Goal: Transaction & Acquisition: Purchase product/service

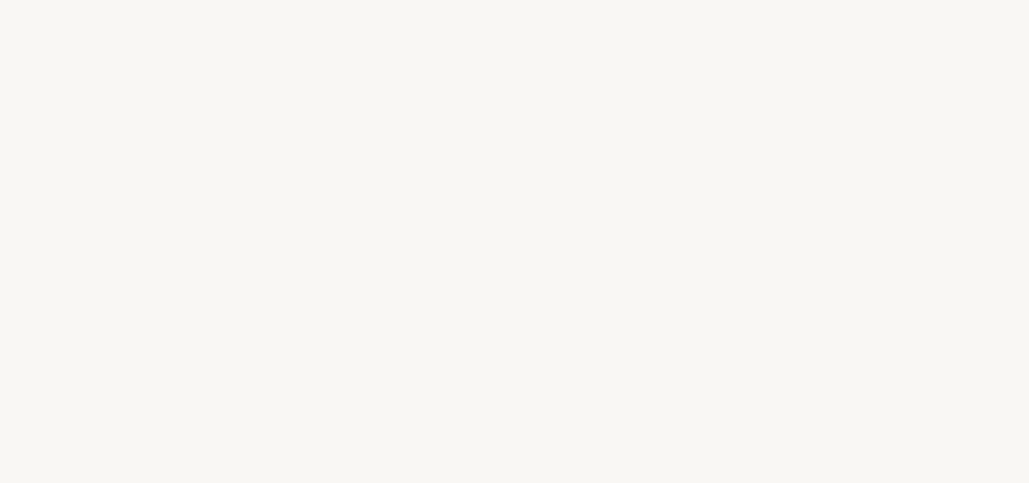
select select "DE"
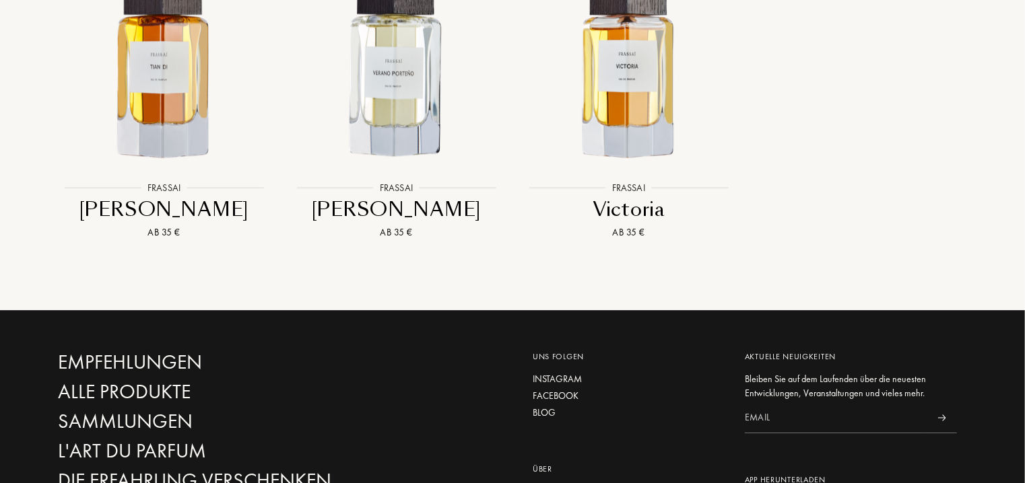
scroll to position [1818, 0]
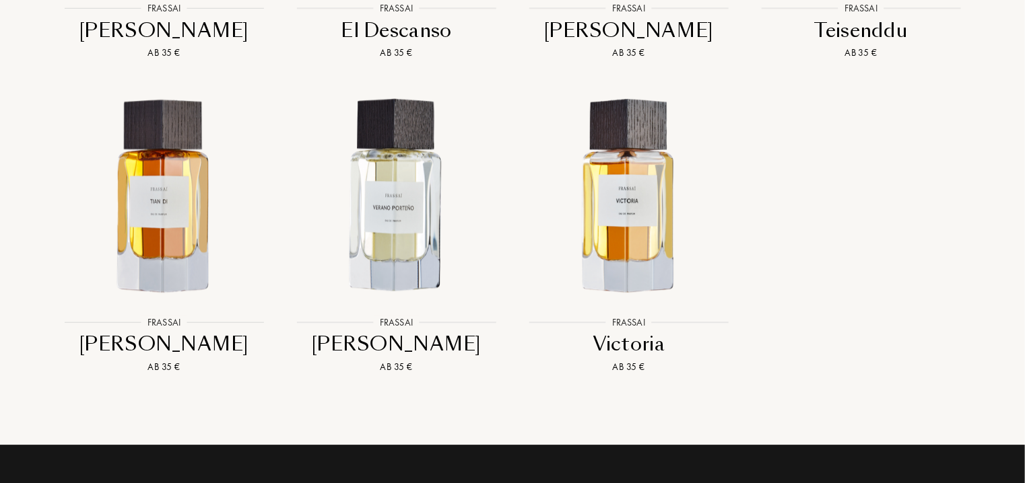
click at [432, 339] on div "[PERSON_NAME]" at bounding box center [395, 344] width 221 height 26
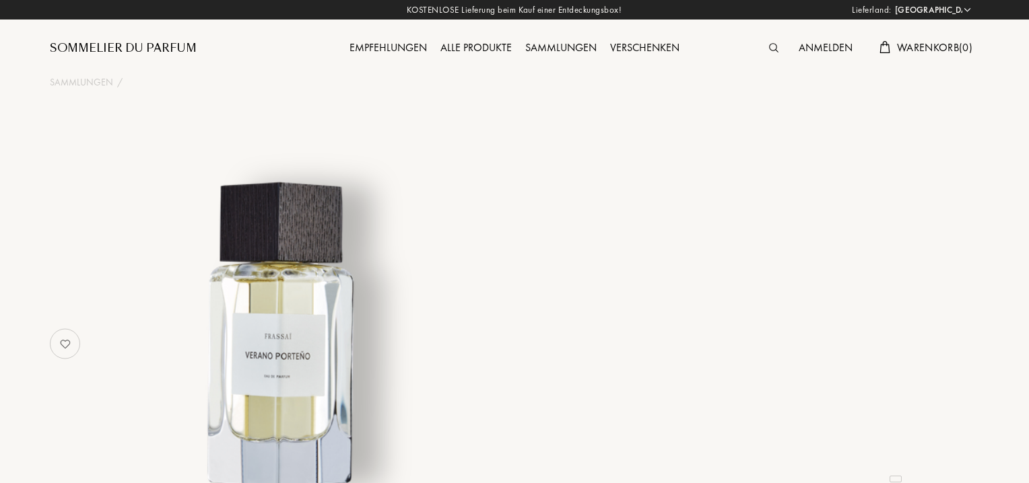
select select "DE"
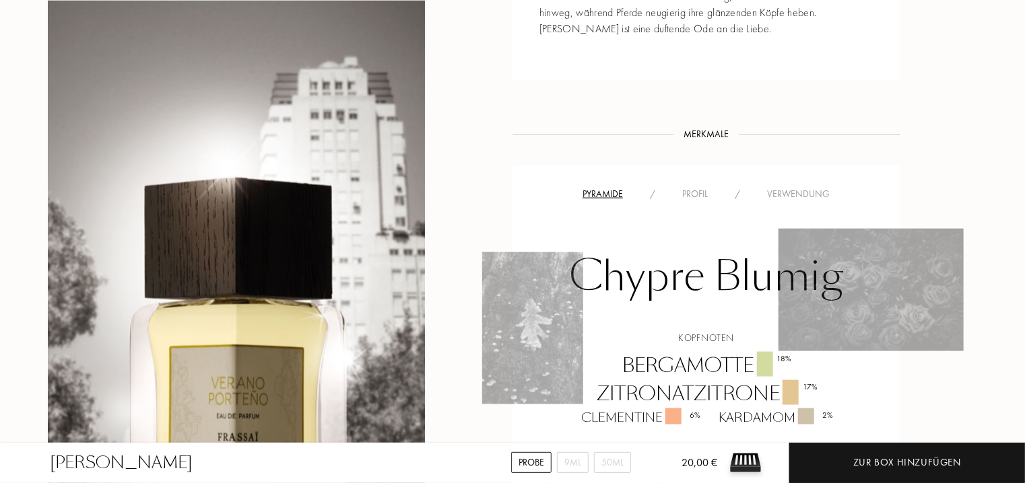
scroll to position [808, 0]
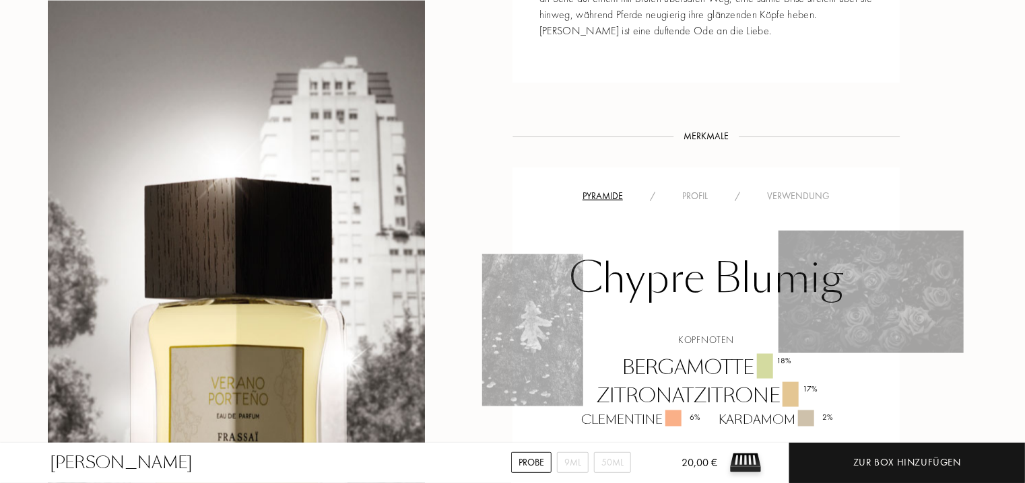
click at [689, 189] on div "Profil" at bounding box center [694, 196] width 53 height 14
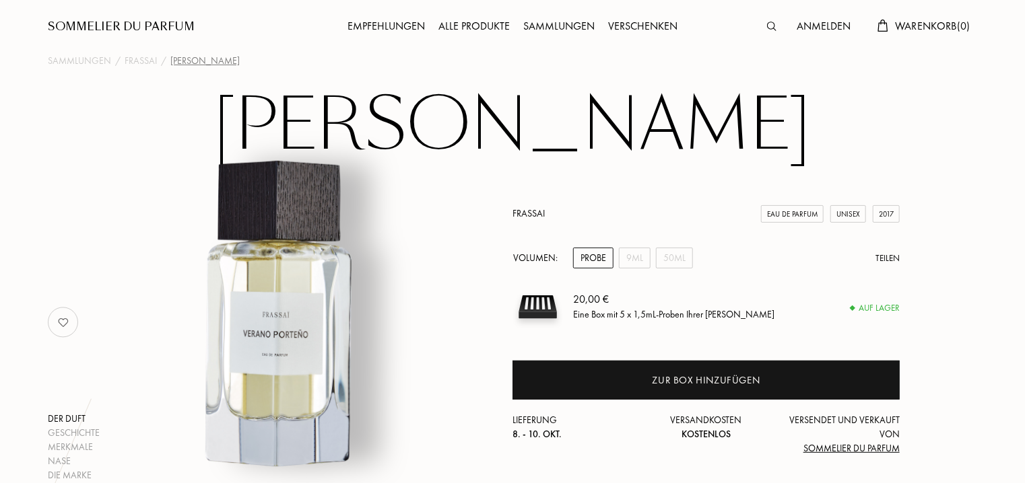
scroll to position [0, 0]
